Goal: Task Accomplishment & Management: Use online tool/utility

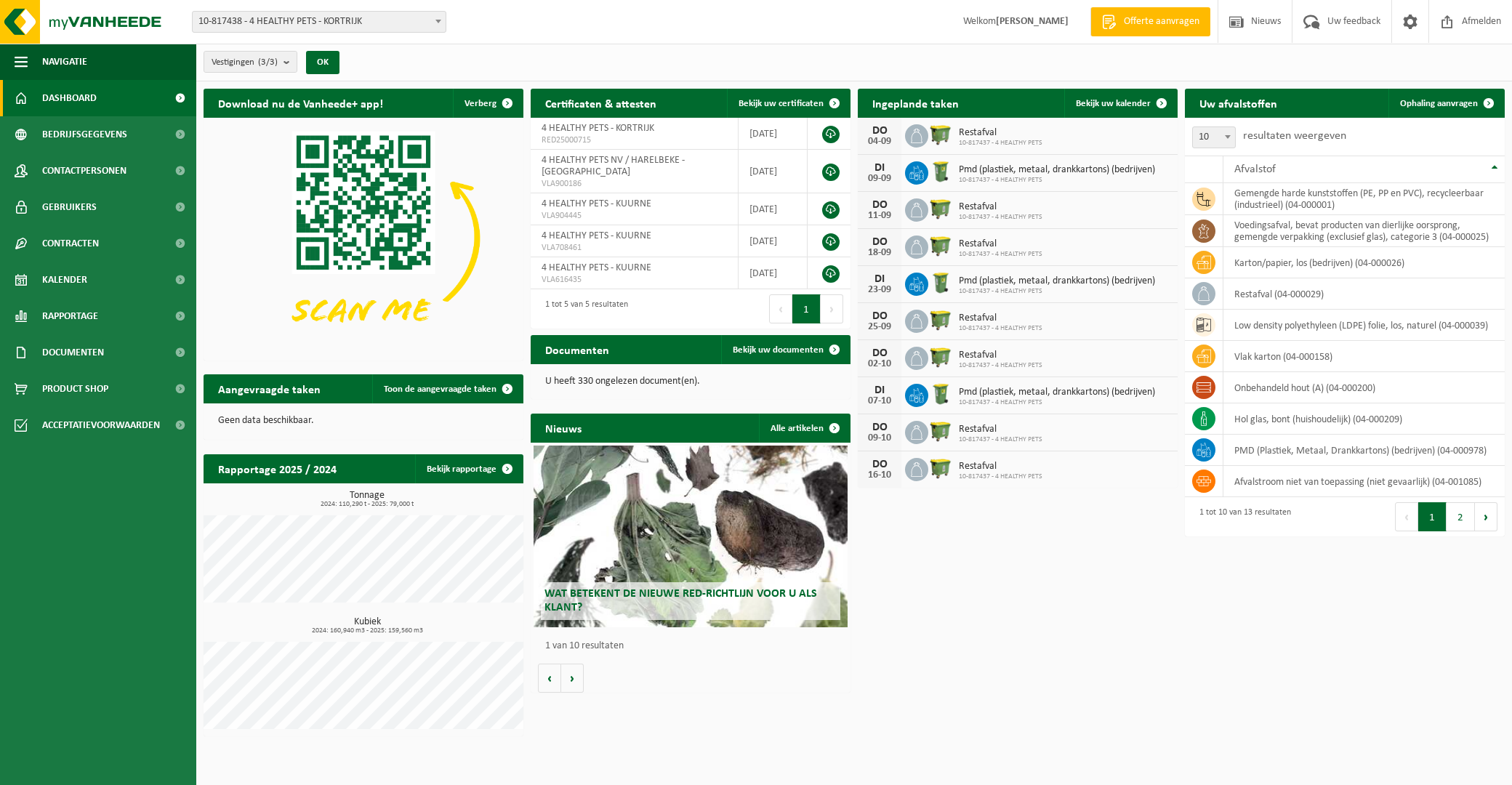
click at [975, 580] on div "Download nu de Vanheede+ app! Verberg Certificaten & attesten Bekijk uw certifi…" at bounding box center [854, 413] width 1308 height 662
click at [84, 134] on span "Bedrijfsgegevens" at bounding box center [85, 134] width 85 height 36
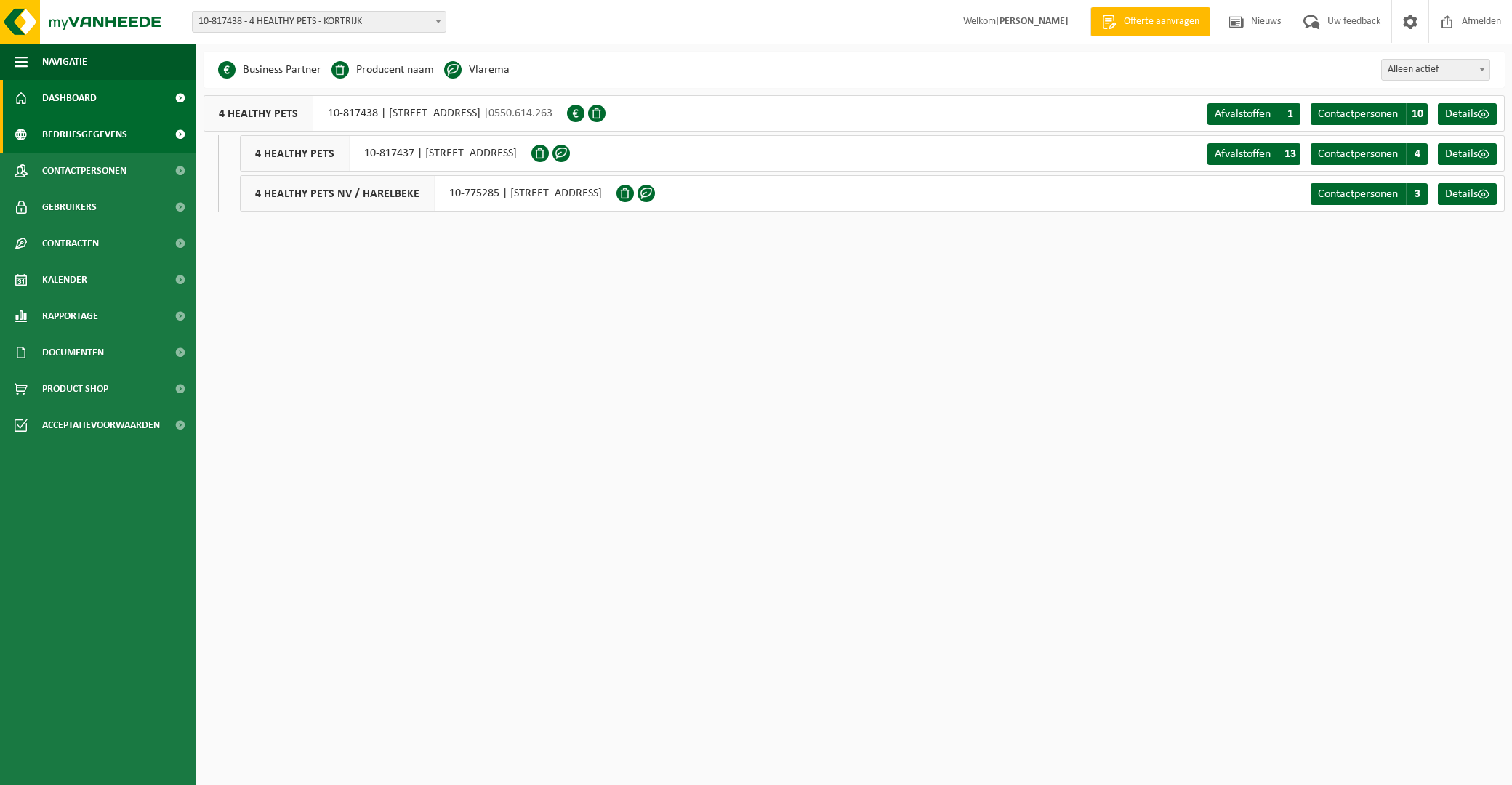
click at [69, 93] on span "Dashboard" at bounding box center [69, 98] width 55 height 36
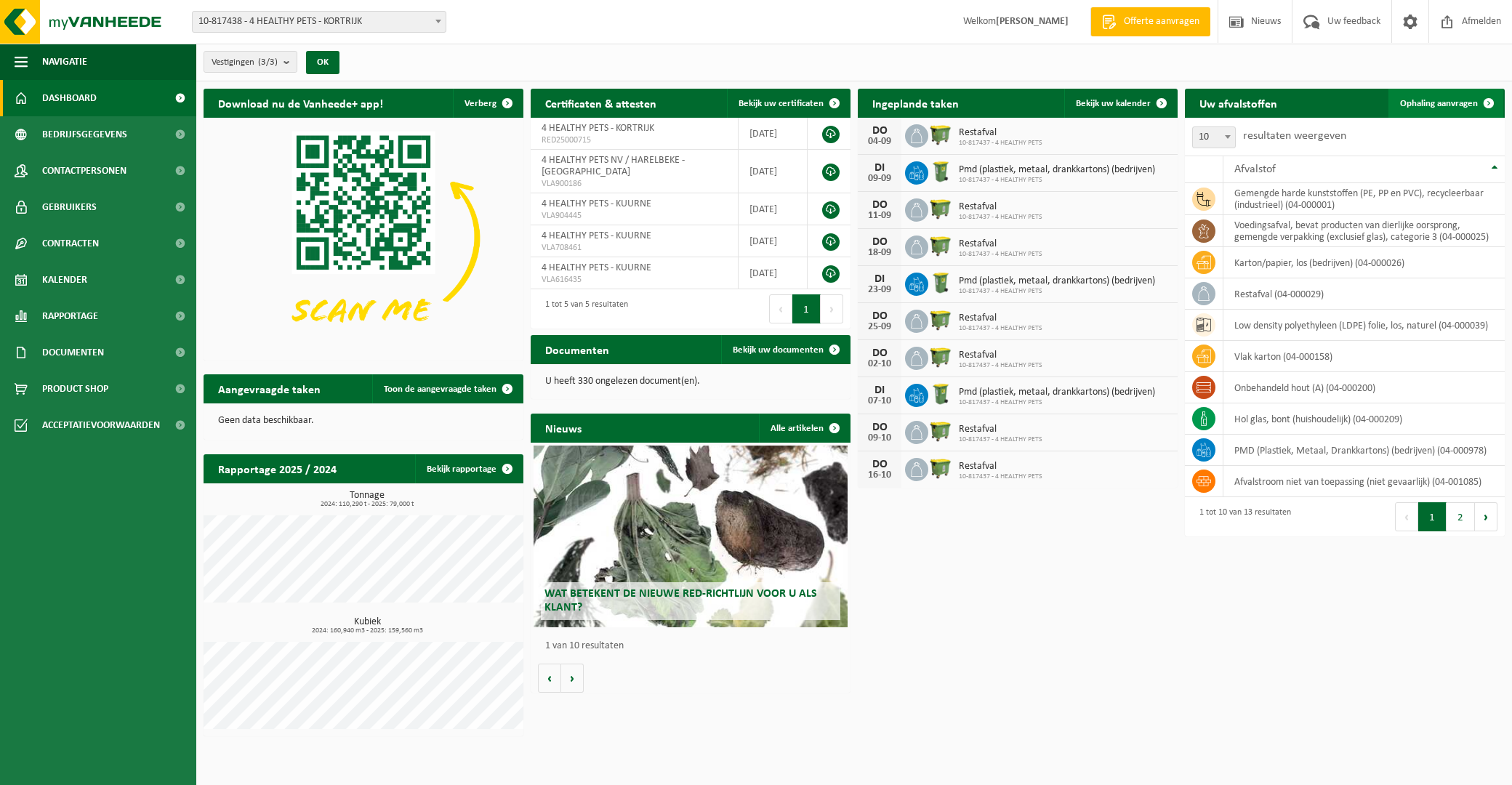
click at [1439, 105] on span "Ophaling aanvragen" at bounding box center [1438, 104] width 77 height 9
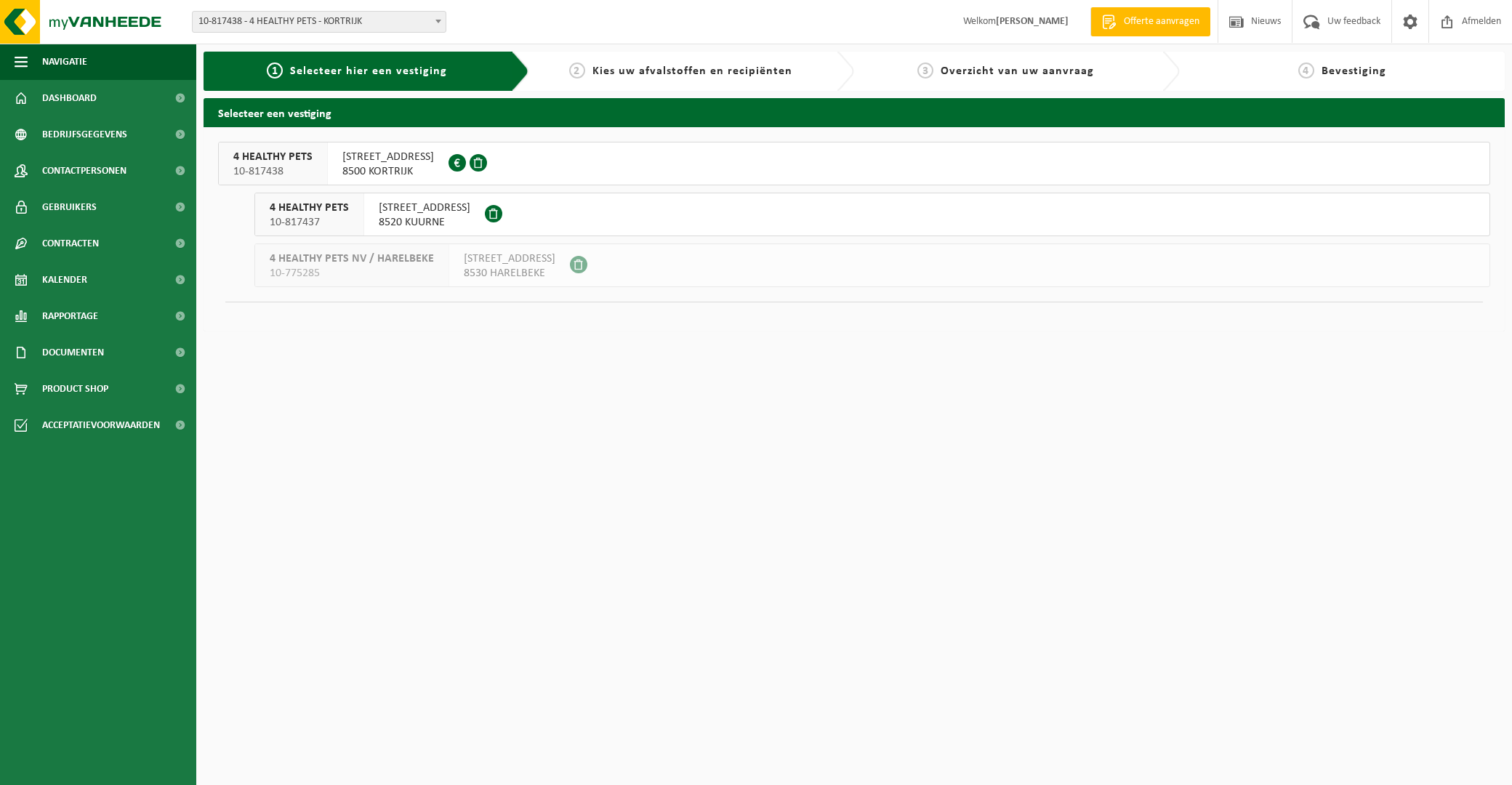
click at [405, 217] on span "8520 KUURNE" at bounding box center [424, 222] width 92 height 14
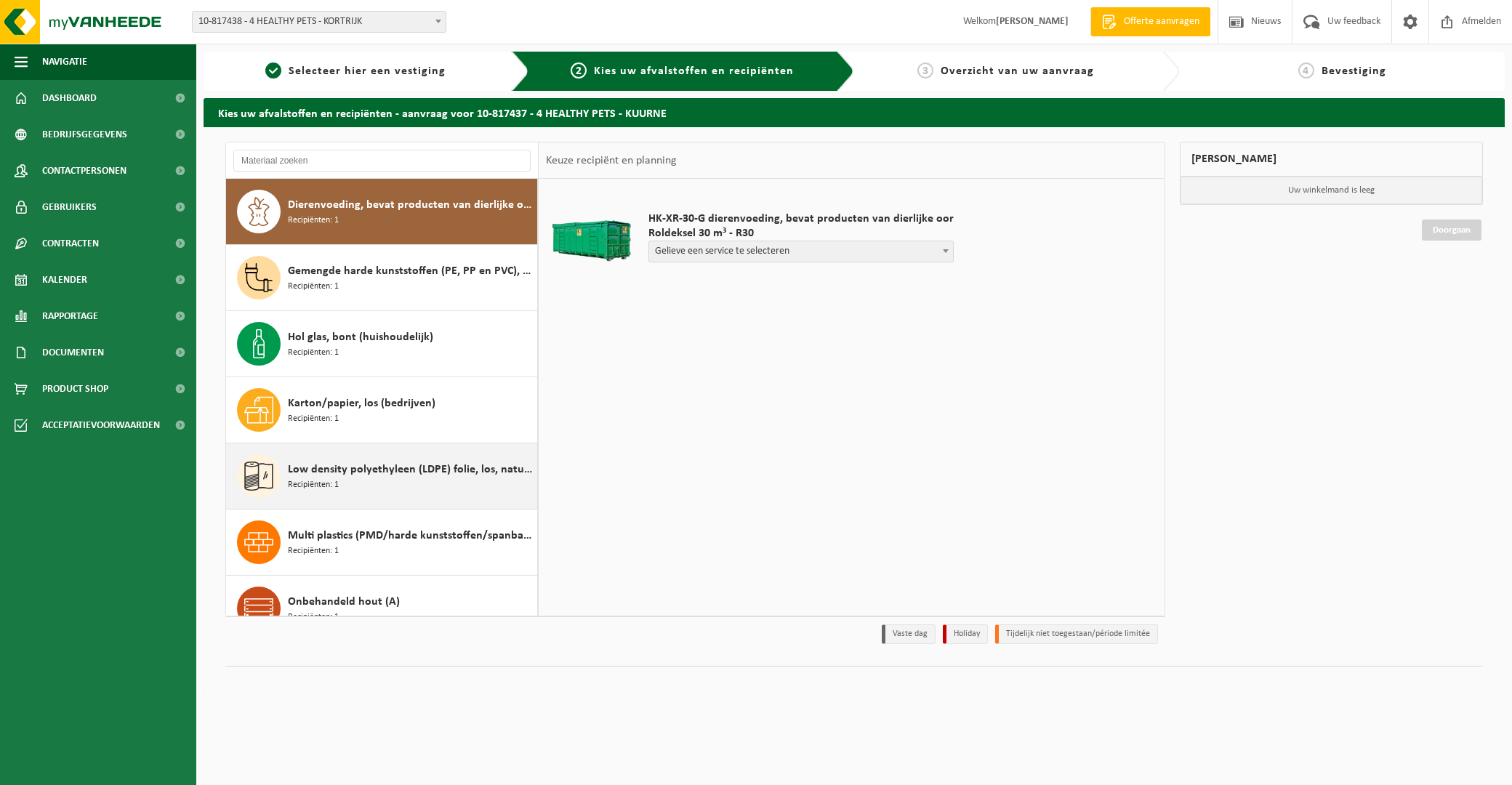
click at [341, 485] on div "Low density polyethyleen (LDPE) folie, los, naturel Recipiënten: 1" at bounding box center [410, 476] width 246 height 43
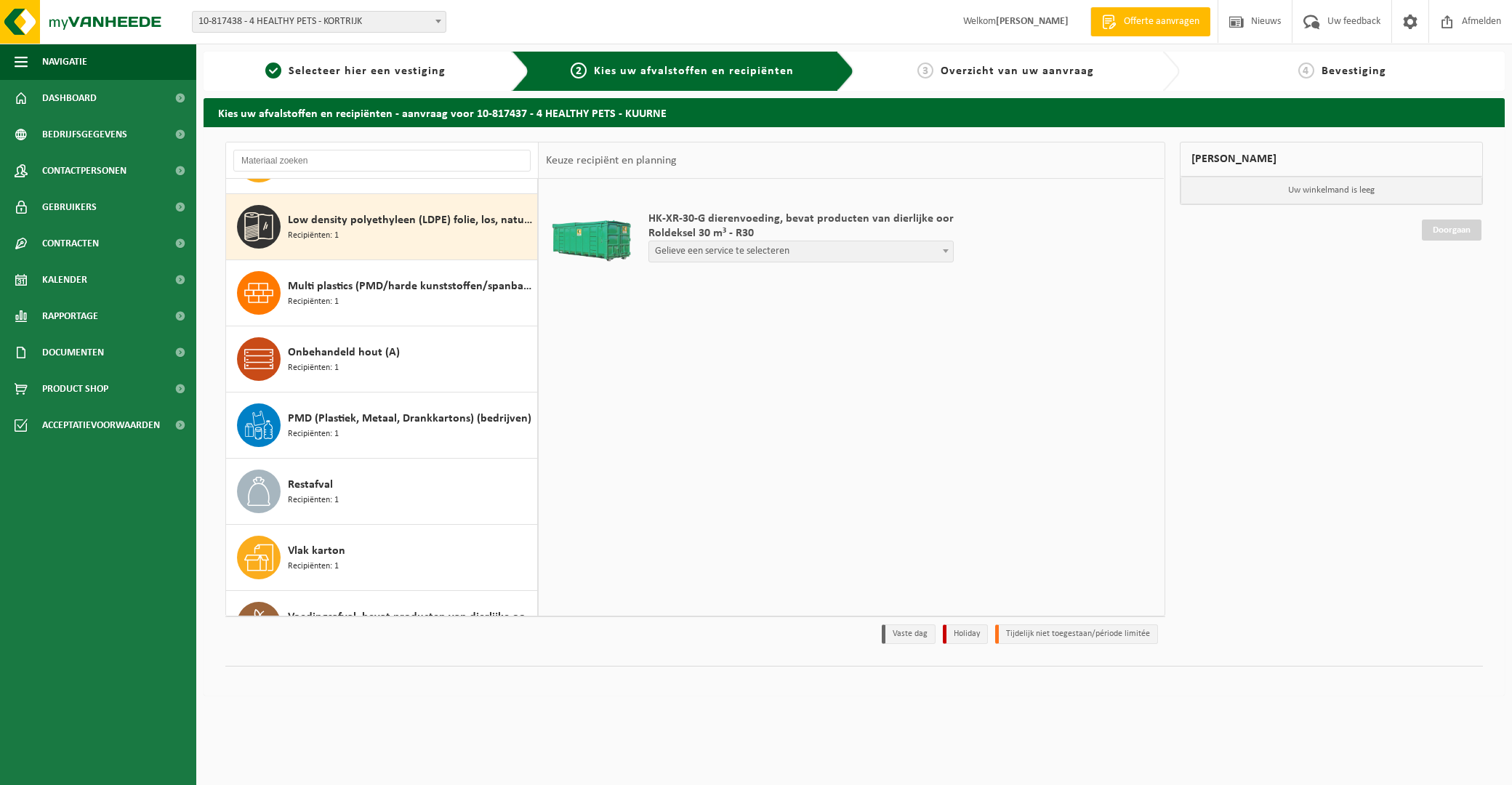
scroll to position [265, 0]
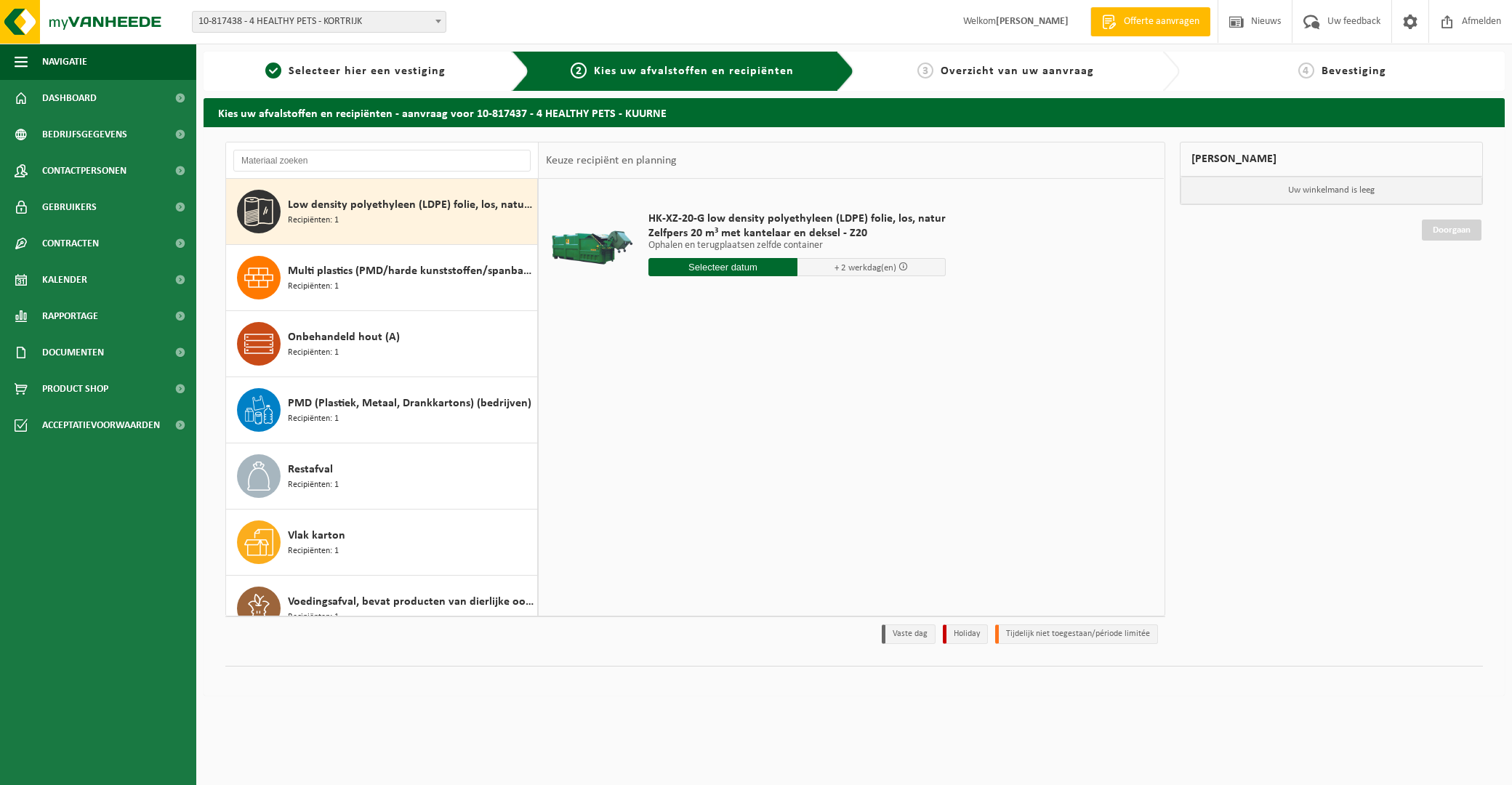
click at [723, 262] on input "text" at bounding box center [722, 266] width 149 height 18
click at [717, 342] on div "3" at bounding box center [714, 349] width 25 height 23
type input "Van 2025-09-03"
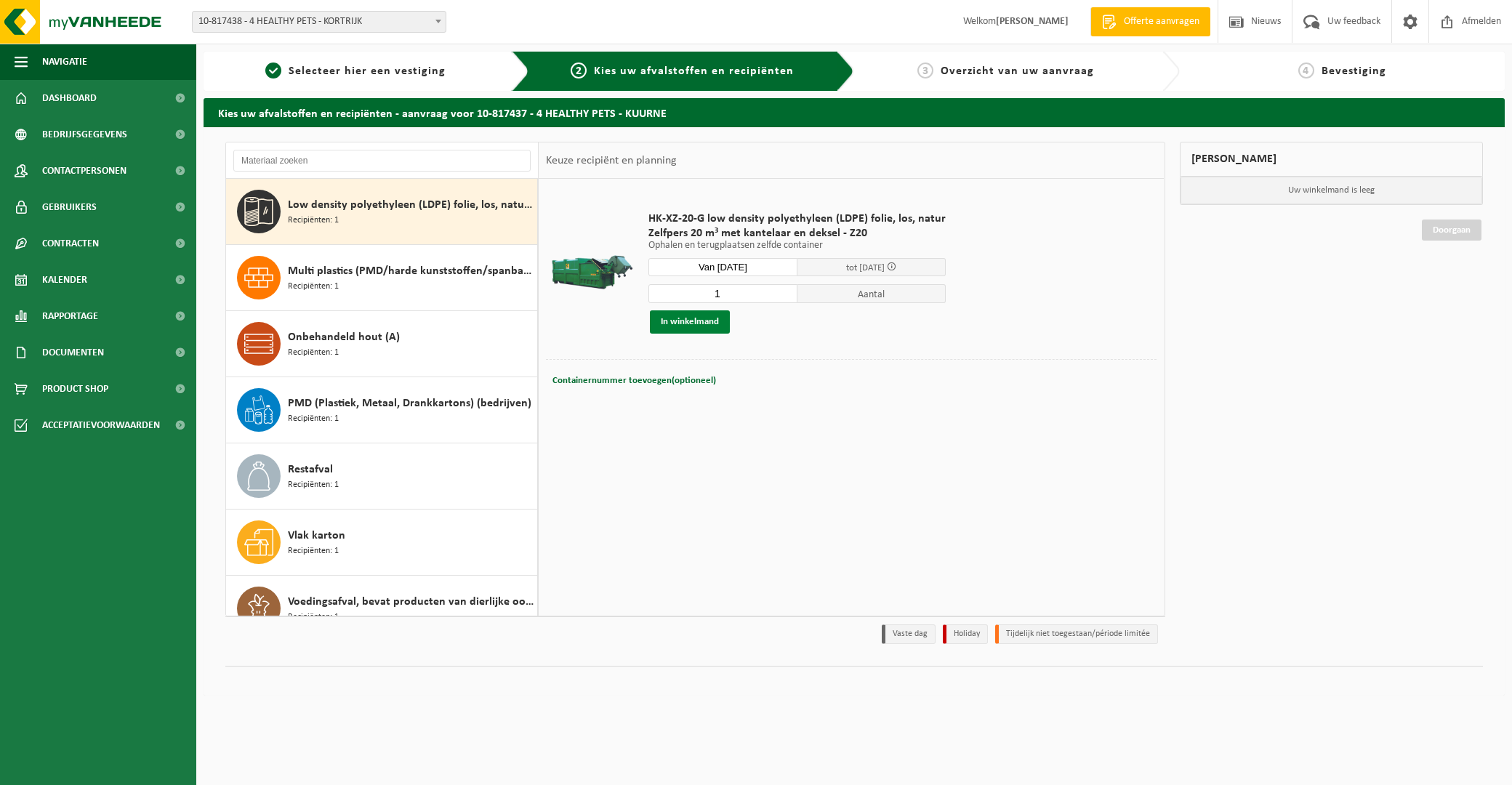
click at [683, 322] on button "In winkelmand" at bounding box center [689, 322] width 80 height 23
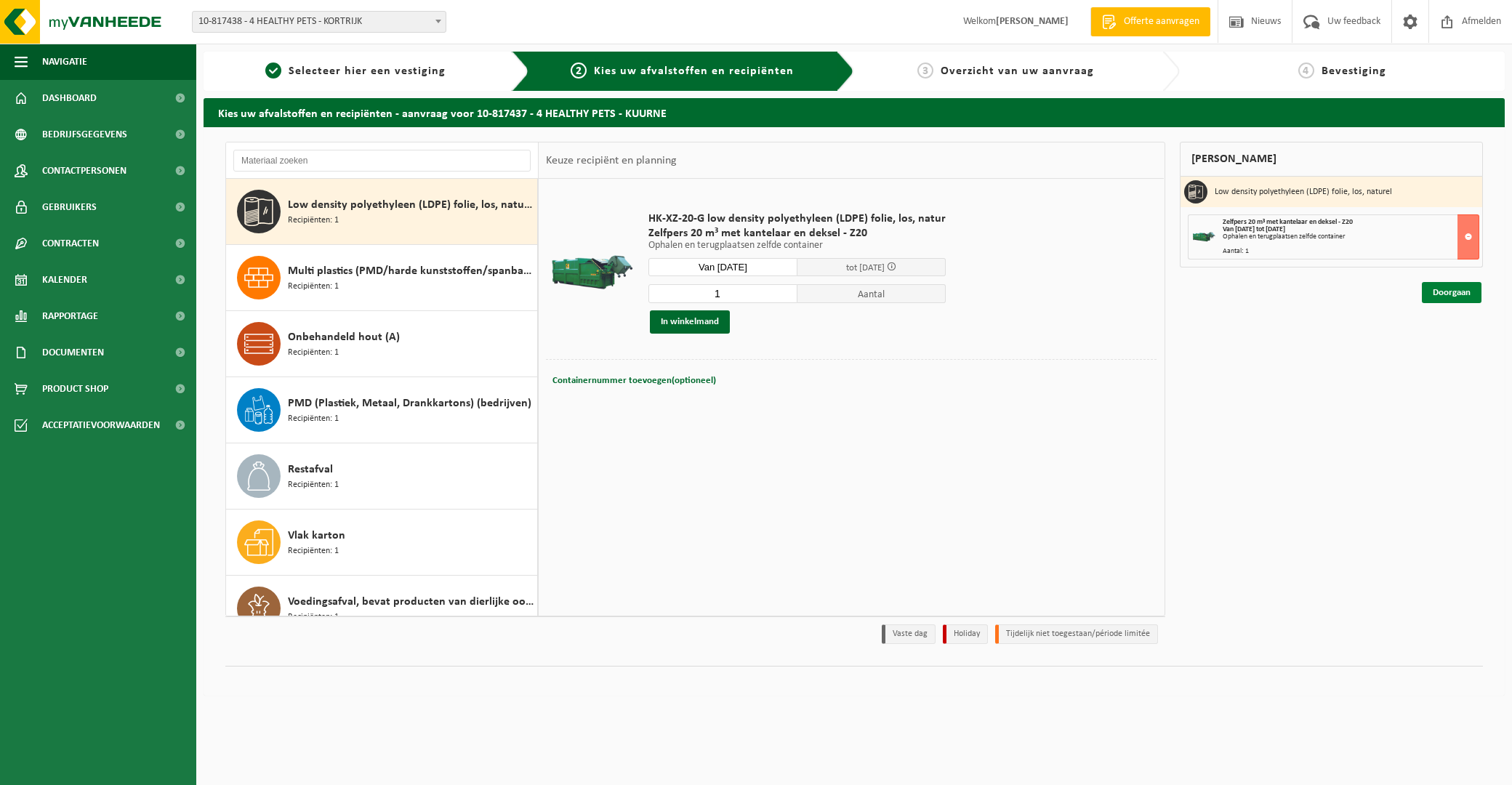
click at [1455, 288] on link "Doorgaan" at bounding box center [1451, 292] width 59 height 21
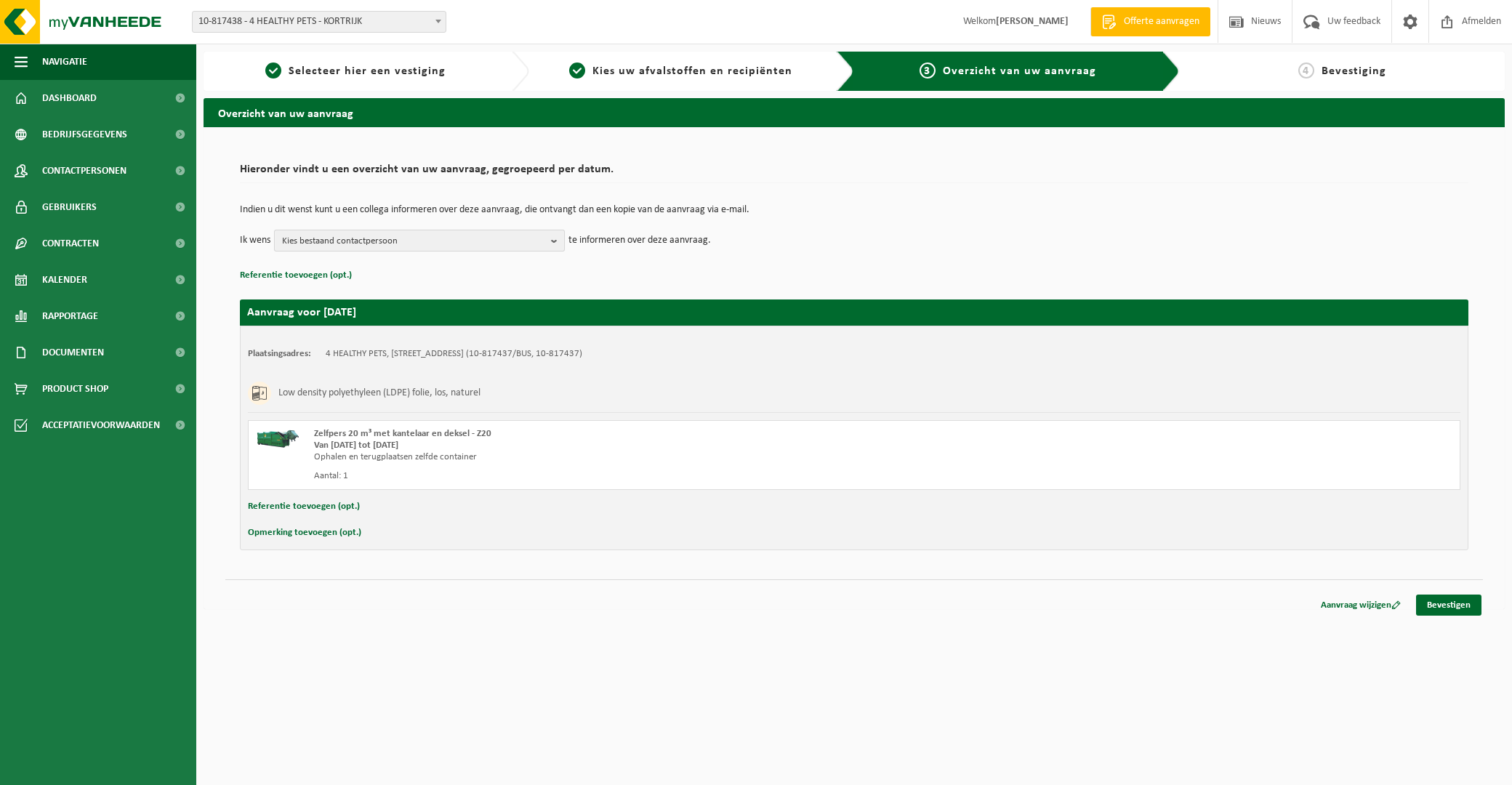
click at [383, 242] on span "Kies bestaand contactpersoon" at bounding box center [413, 242] width 263 height 22
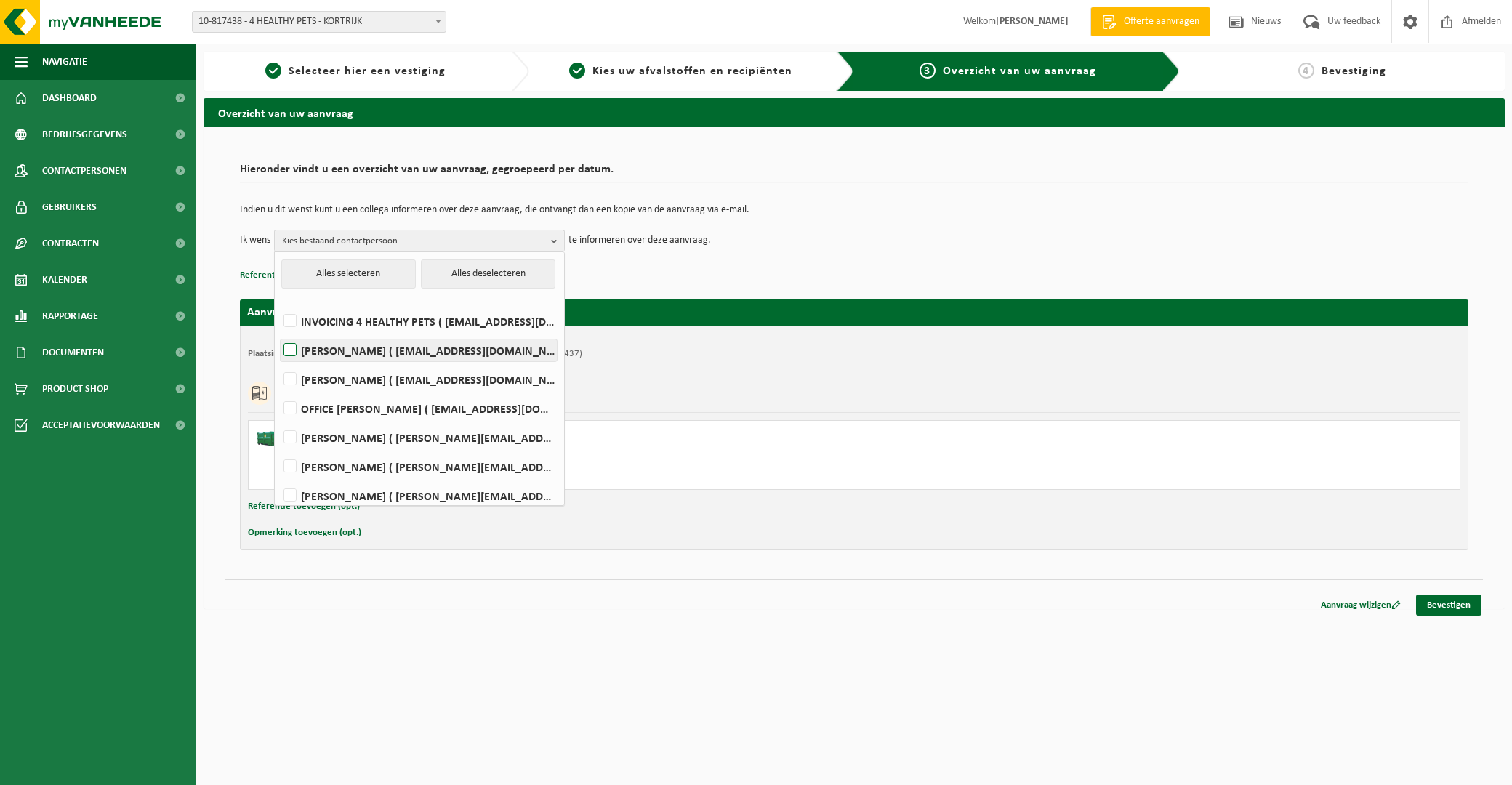
click at [294, 349] on label "TINOT ASAITIE ( tinot@edgardcooper.com )" at bounding box center [418, 350] width 276 height 22
click at [278, 332] on input "TINOT ASAITIE ( tinot@edgardcooper.com )" at bounding box center [277, 331] width 1 height 1
checkbox input "true"
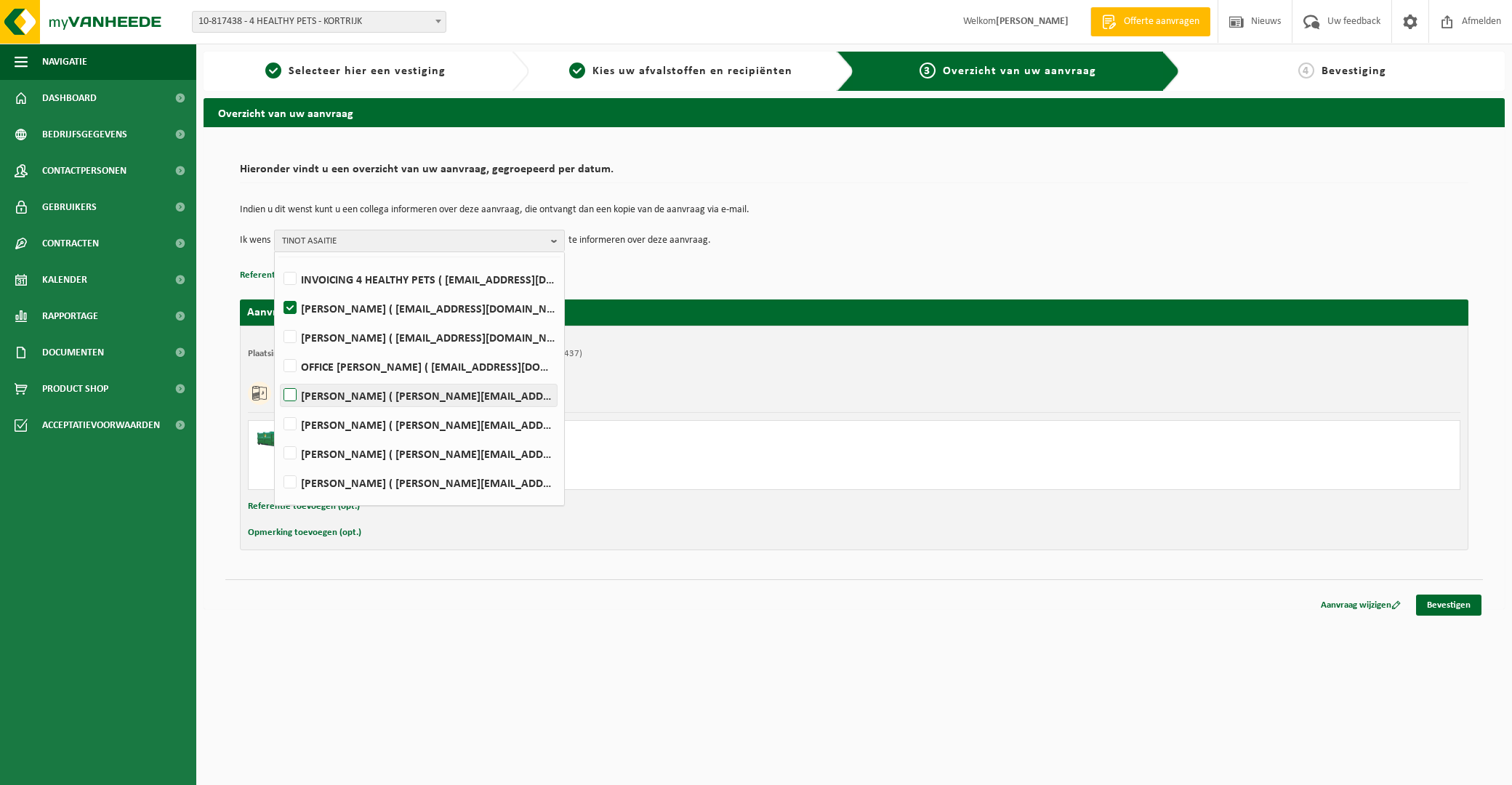
scroll to position [66, 0]
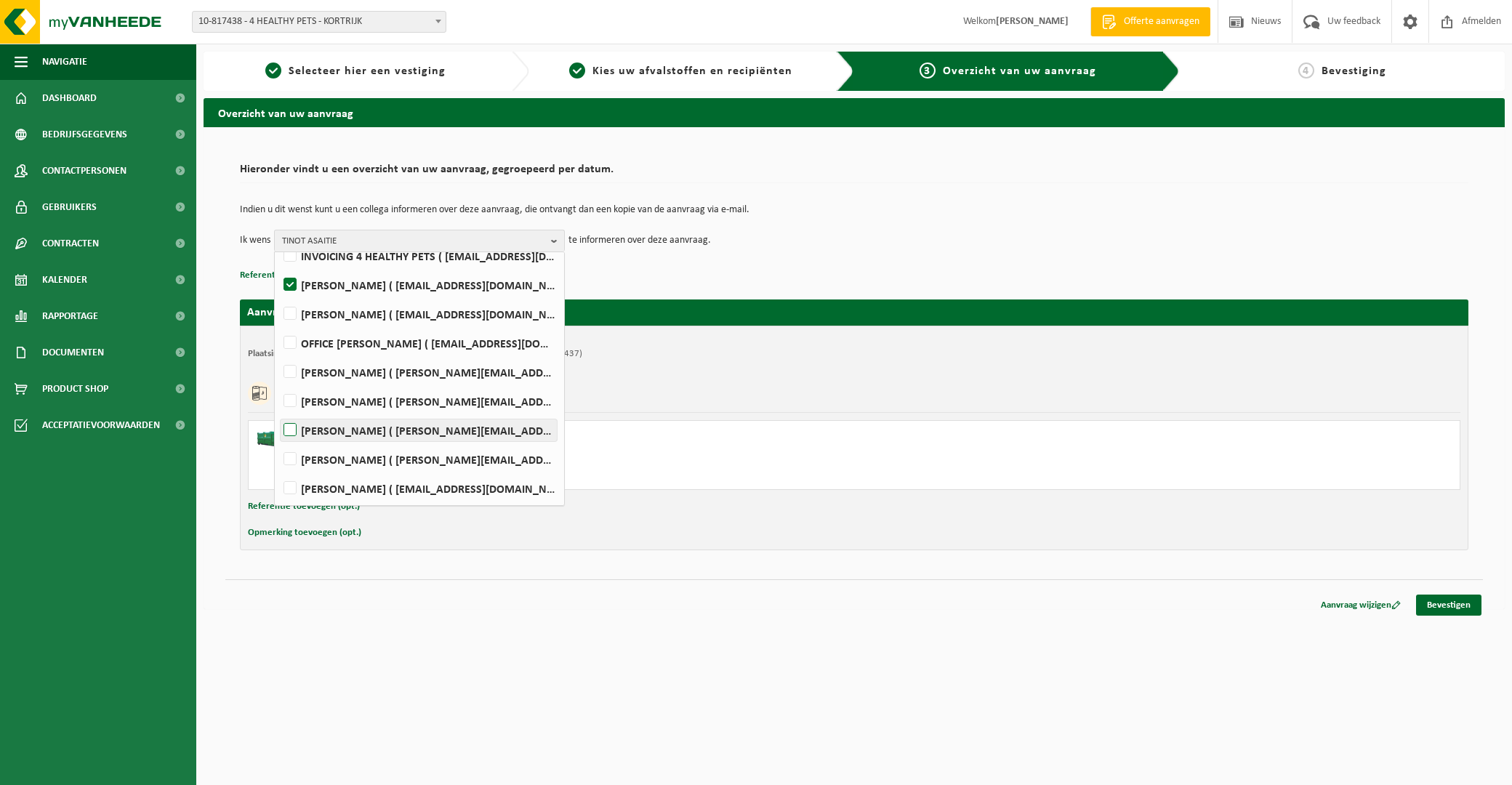
click at [288, 423] on label "EVERT MASSCHELEIN ( evert@edgardcooper.com )" at bounding box center [418, 431] width 276 height 22
click at [278, 412] on input "EVERT MASSCHELEIN ( evert@edgardcooper.com )" at bounding box center [277, 412] width 1 height 1
checkbox input "true"
click at [291, 485] on label "Reda Rebiai ( reda@edgardcooper.com )" at bounding box center [418, 489] width 276 height 22
click at [278, 470] on input "Reda Rebiai ( reda@edgardcooper.com )" at bounding box center [277, 470] width 1 height 1
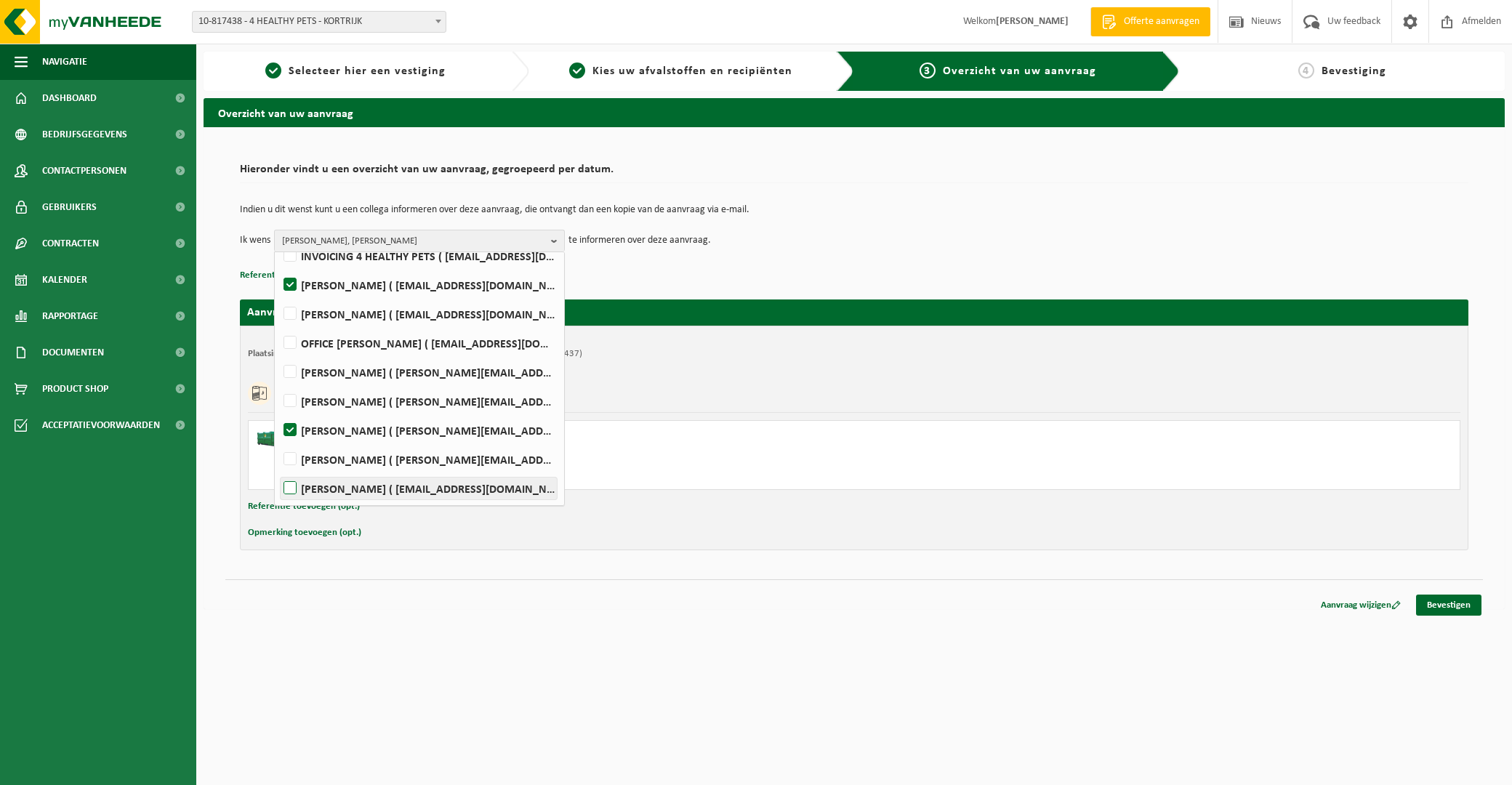
checkbox input "true"
drag, startPoint x: 1143, startPoint y: 662, endPoint x: 1454, endPoint y: 608, distance: 315.7
click at [1145, 662] on html "Vestiging: 10-817438 - 4 HEALTHY PETS - KORTRIJK 10-817437 - 4 HEALTHY PETS - K…" at bounding box center [756, 392] width 1512 height 785
click at [1471, 601] on link "Bevestigen" at bounding box center [1449, 605] width 66 height 21
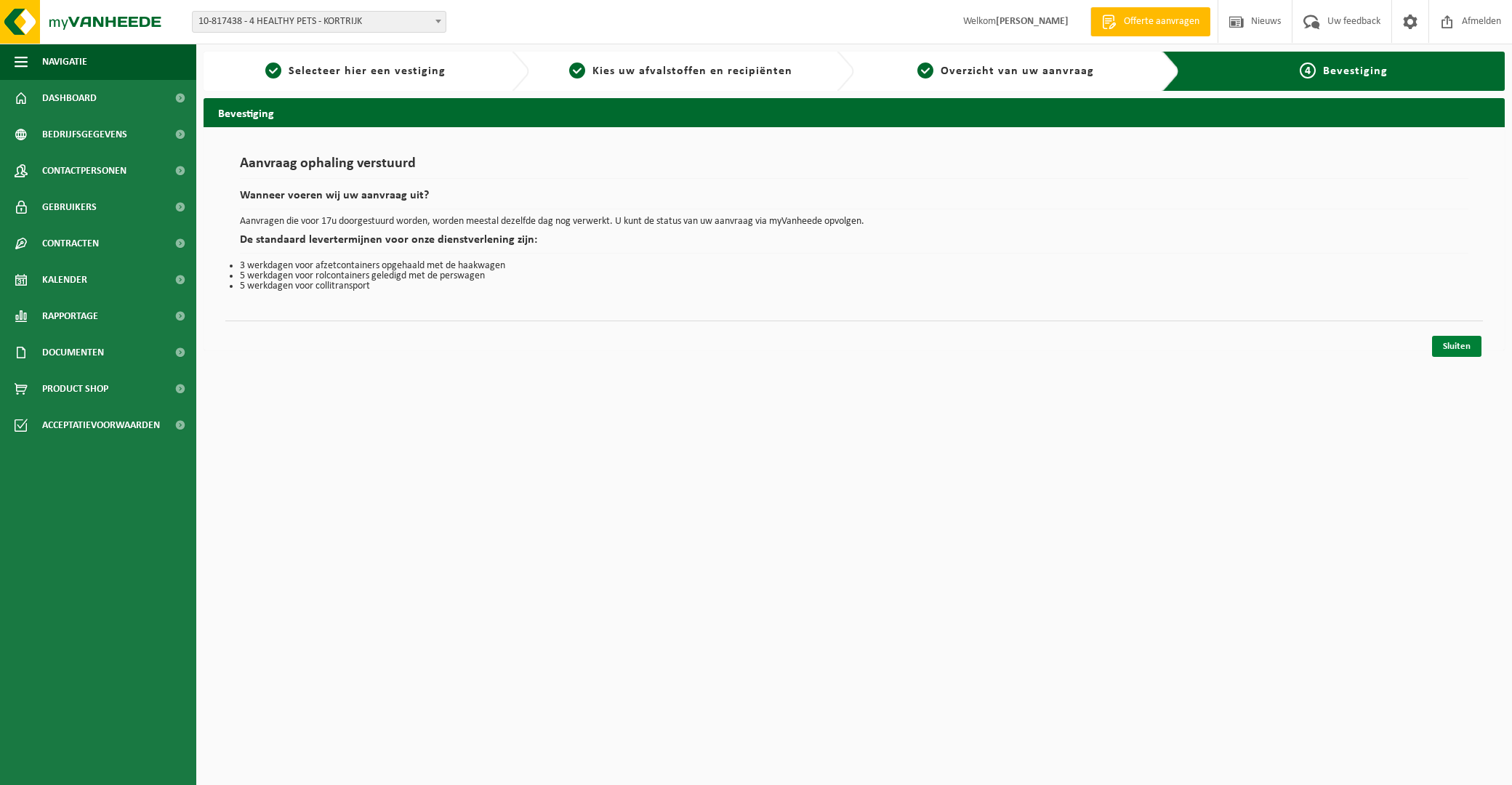
click at [1457, 345] on link "Sluiten" at bounding box center [1457, 346] width 50 height 21
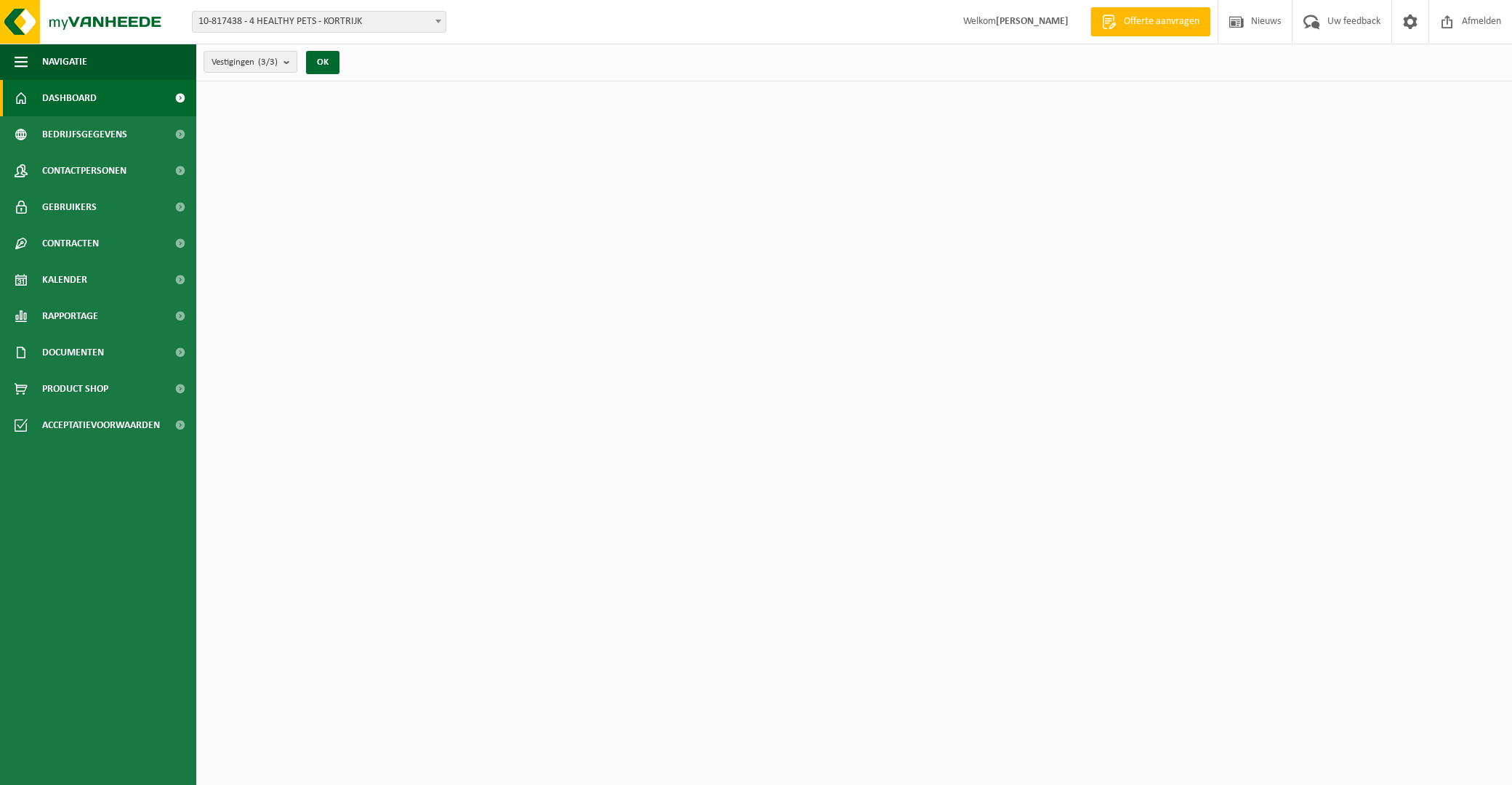
click at [997, 528] on div "Download nu de Vanheede+ app! Verberg Certificaten & attesten Bekijk uw certifi…" at bounding box center [854, 413] width 1308 height 662
